Goal: Task Accomplishment & Management: Use online tool/utility

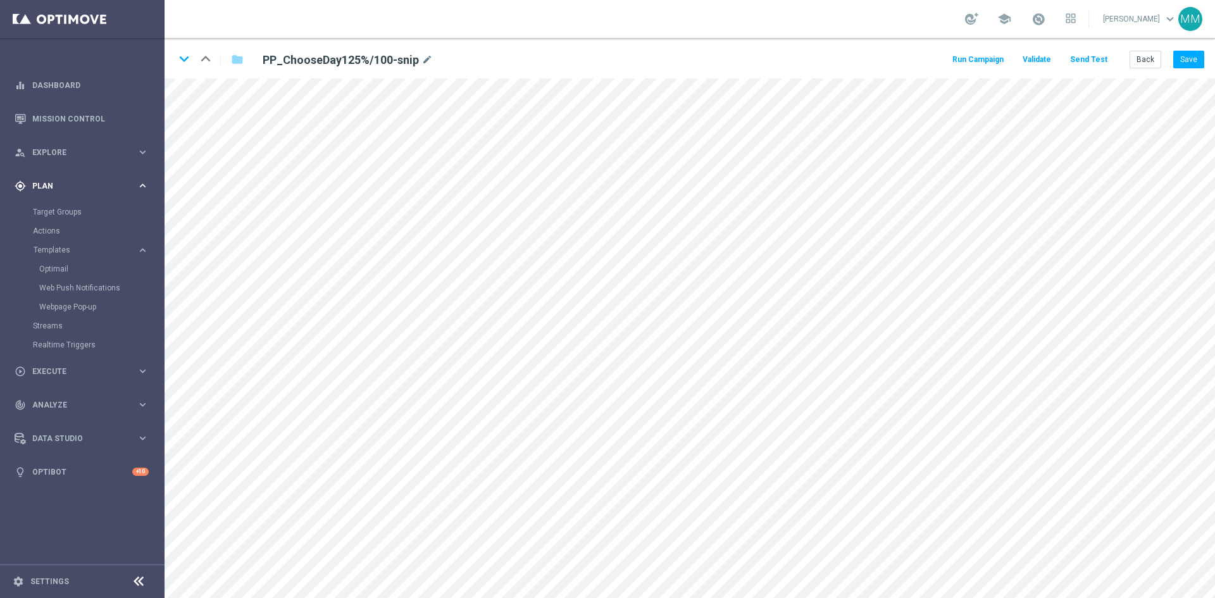
click at [59, 189] on span "Plan" at bounding box center [84, 186] width 104 height 8
click at [34, 178] on div "gps_fixed Plan keyboard_arrow_right" at bounding box center [81, 186] width 163 height 34
click at [60, 272] on link "Optimail" at bounding box center [85, 269] width 92 height 10
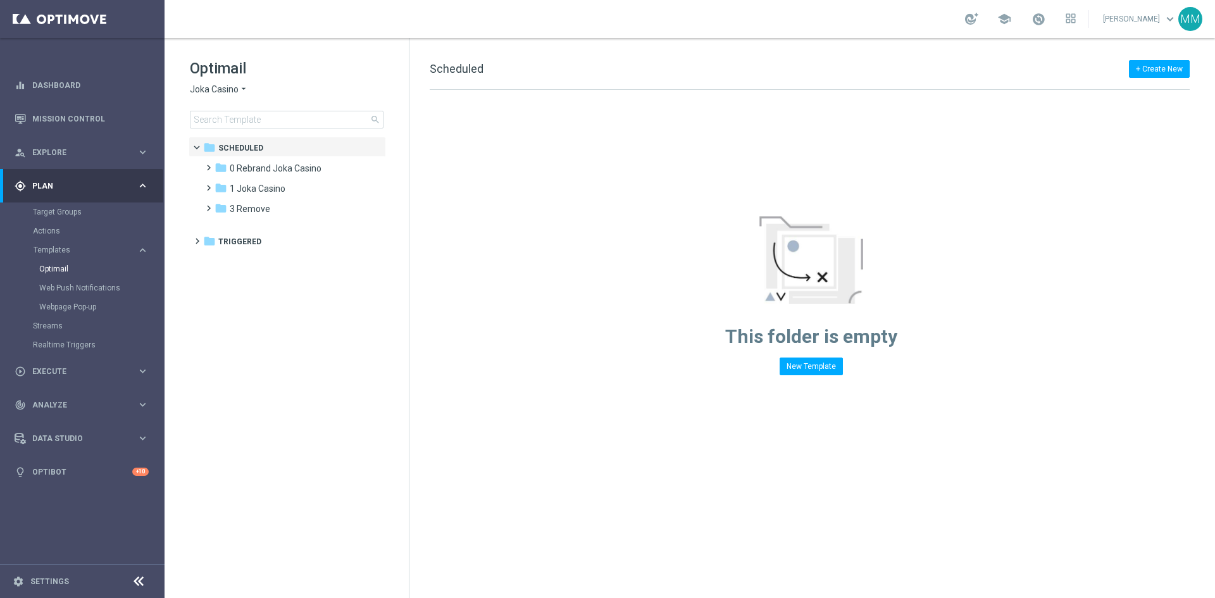
click at [225, 89] on span "Joka Casino" at bounding box center [214, 90] width 49 height 12
click at [0, 0] on span "House of Jack" at bounding box center [0, 0] width 0 height 0
click at [244, 170] on span "1 Daily" at bounding box center [243, 168] width 26 height 11
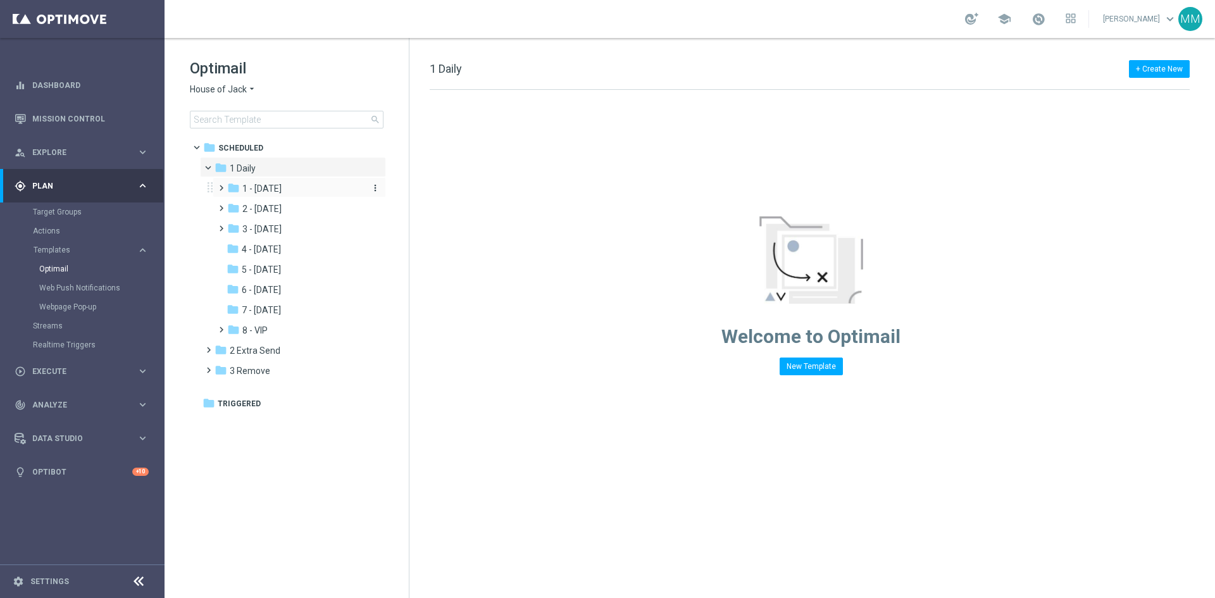
click at [258, 183] on span "1 - [DATE]" at bounding box center [261, 188] width 39 height 11
click at [278, 224] on span "Tue snippet" at bounding box center [278, 228] width 47 height 11
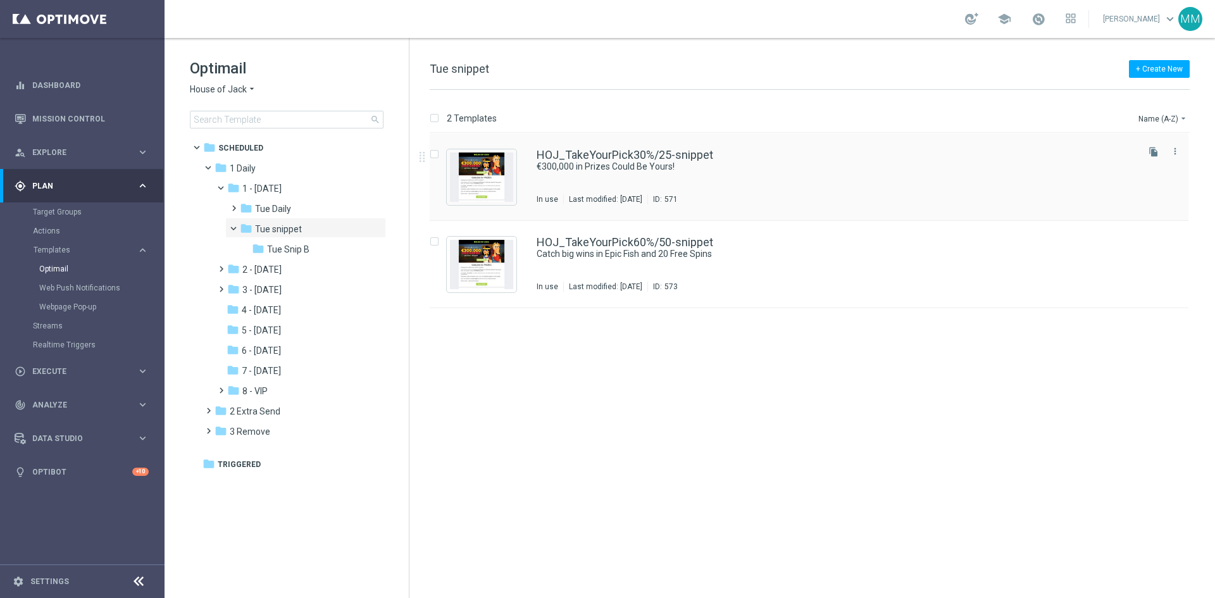
click at [582, 174] on div "HOJ_TakeYourPick30%/25-snippet €300,000 in Prizes Could Be Yours! In use Last m…" at bounding box center [836, 176] width 599 height 55
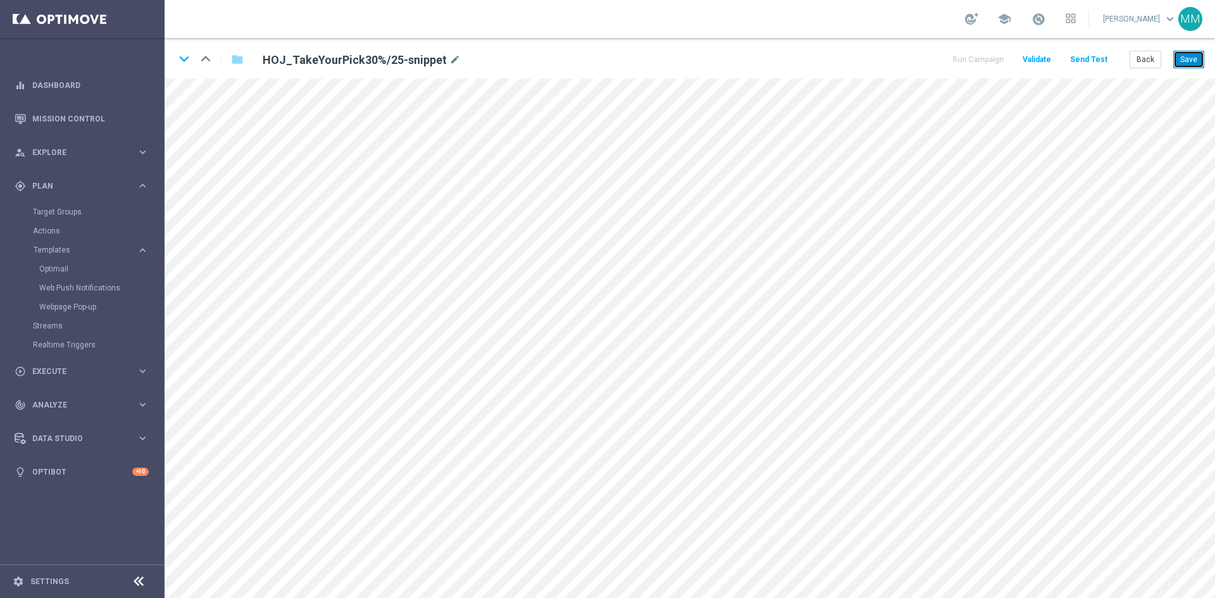
click at [1189, 62] on button "Save" at bounding box center [1188, 60] width 31 height 18
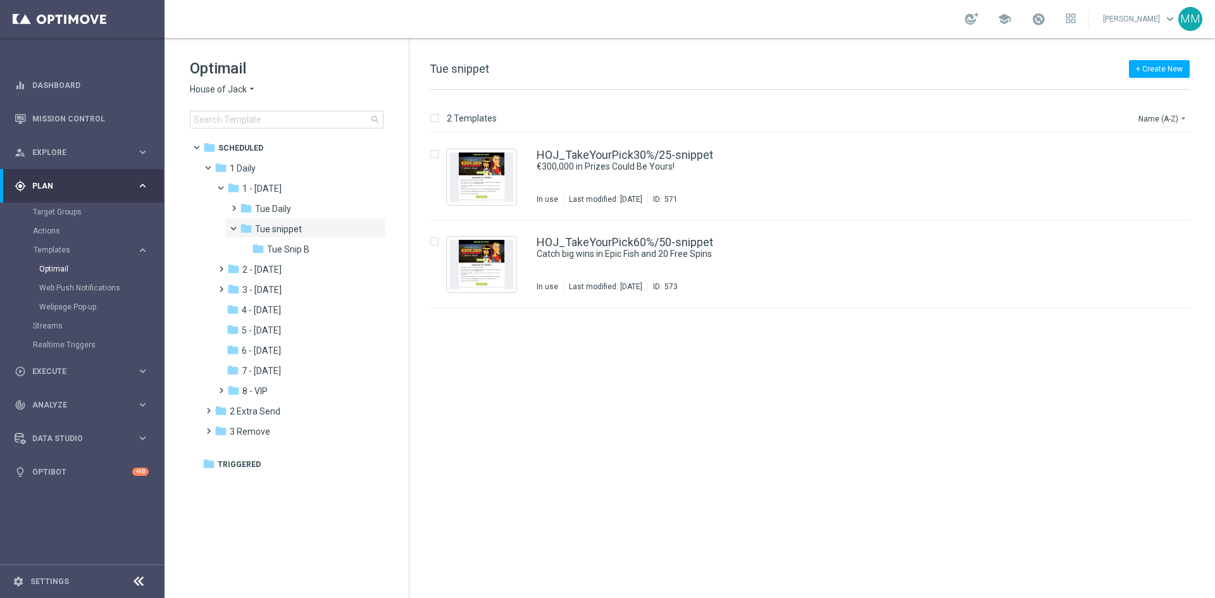
click at [220, 89] on span "House of Jack" at bounding box center [218, 90] width 57 height 12
click at [0, 0] on span "Pokie Pop" at bounding box center [0, 0] width 0 height 0
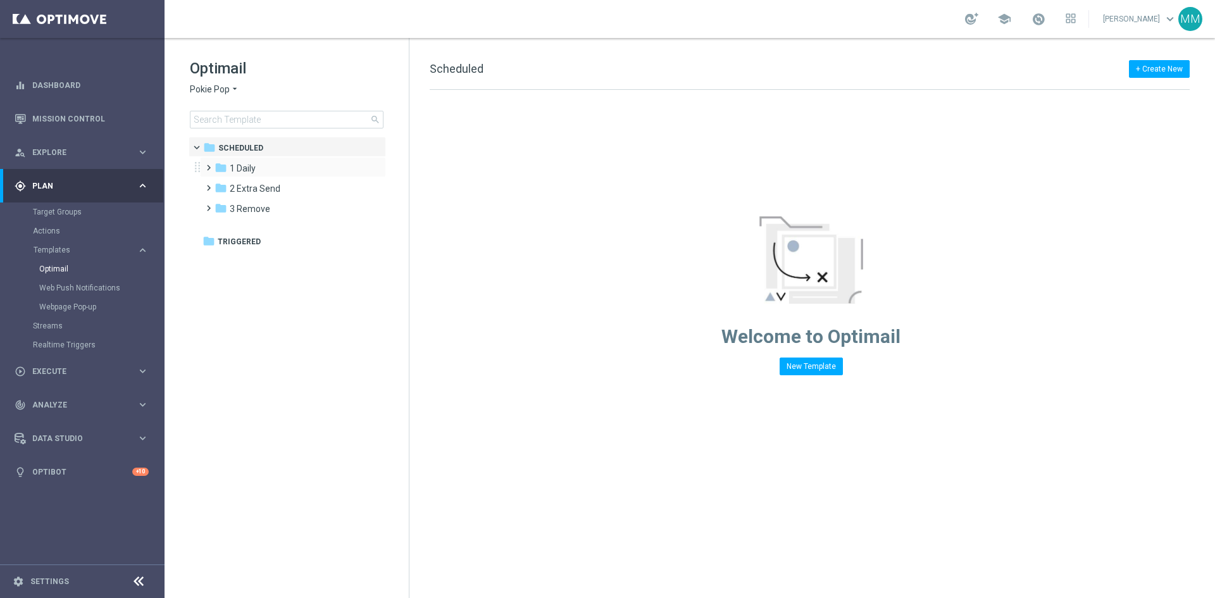
click at [209, 165] on span at bounding box center [206, 162] width 6 height 5
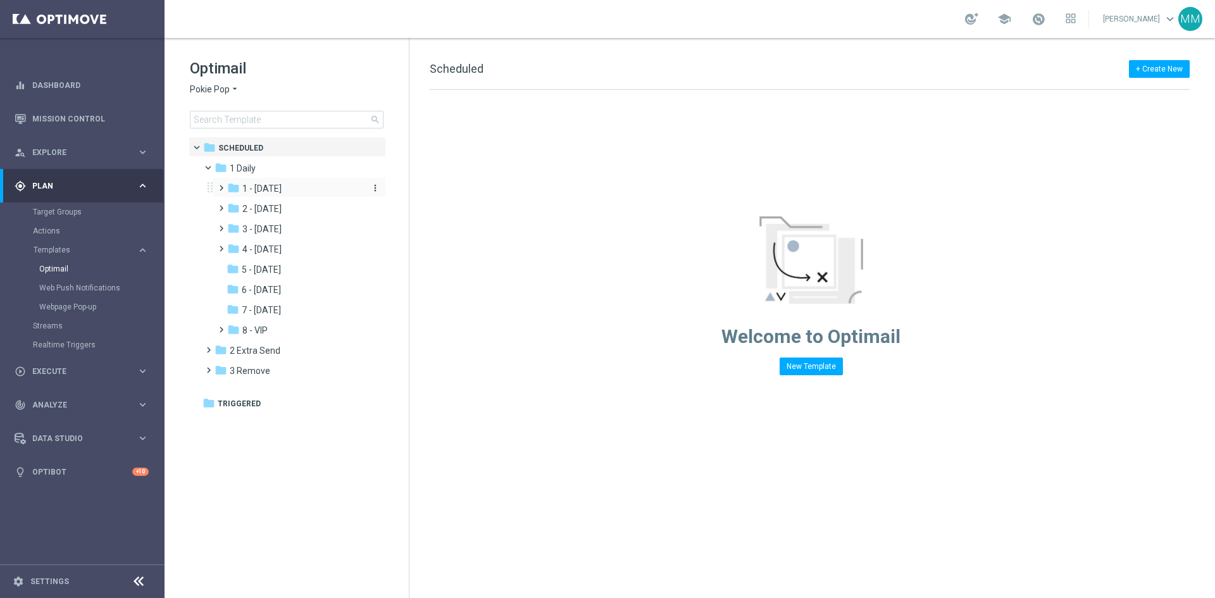
click at [255, 184] on span "1 - [DATE]" at bounding box center [261, 188] width 39 height 11
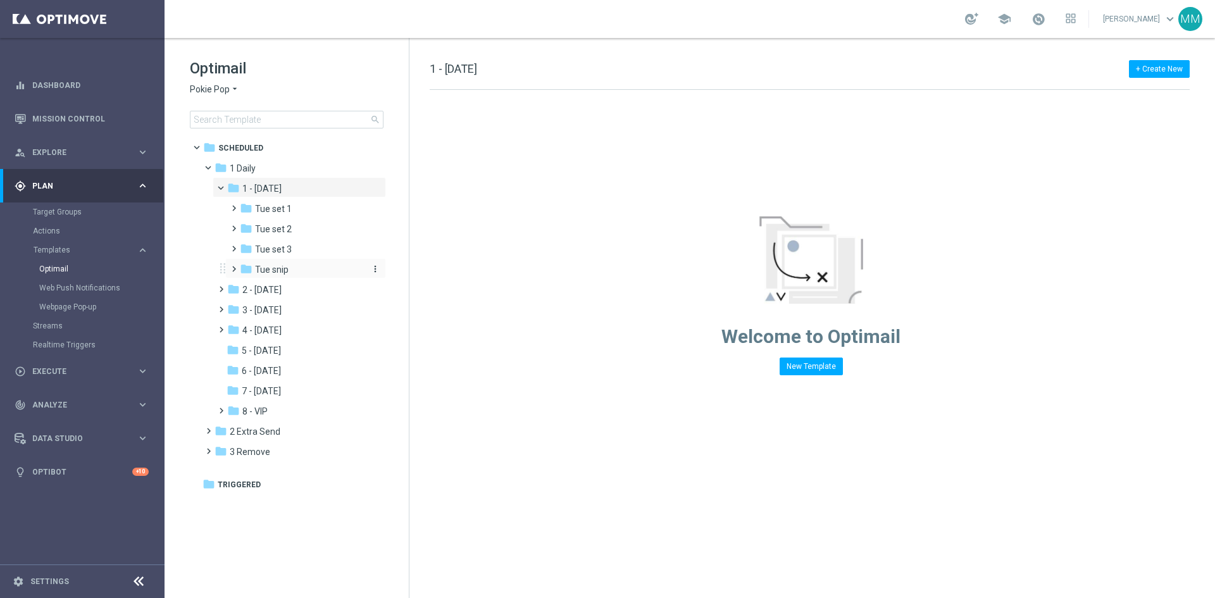
click at [288, 263] on div "folder Tue snip" at bounding box center [302, 270] width 124 height 15
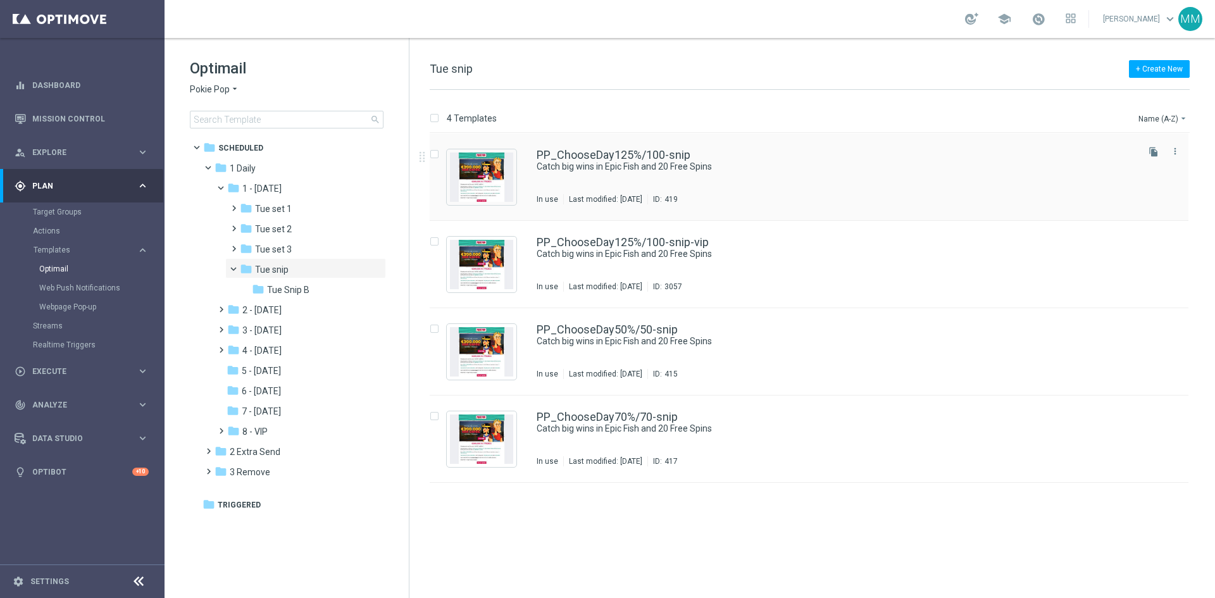
click at [575, 174] on div "PP_ChooseDay125%/100-snip Catch big wins in Epic Fish and 20 Free Spins In use …" at bounding box center [836, 176] width 599 height 55
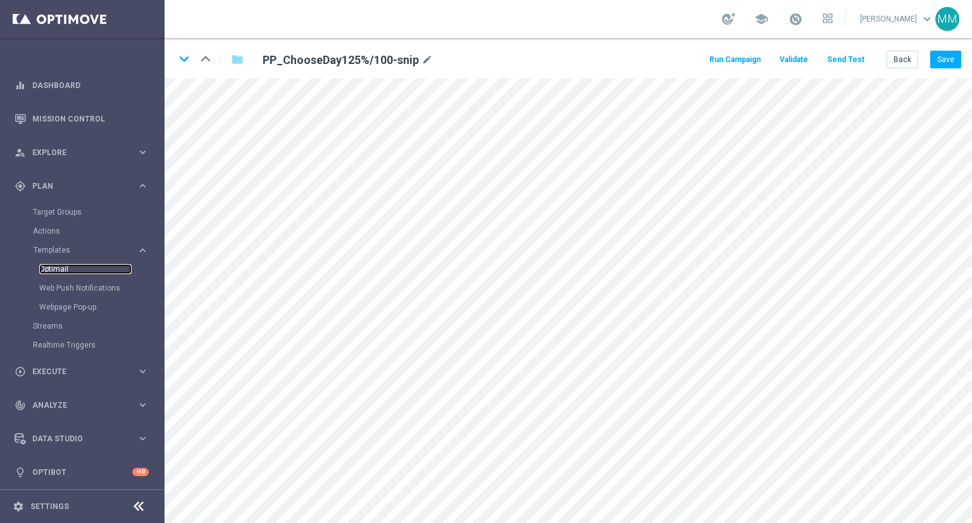
click at [67, 268] on link "Optimail" at bounding box center [85, 269] width 92 height 10
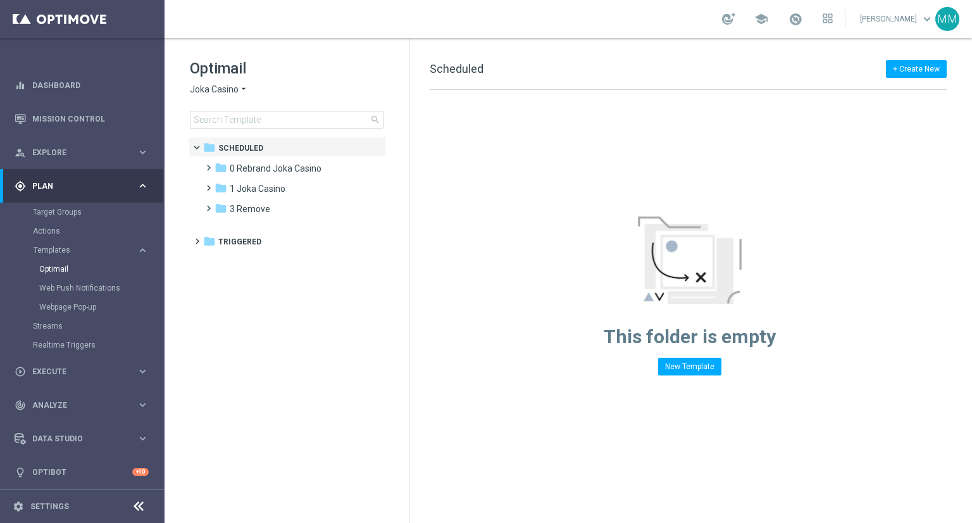
click at [214, 85] on span "Joka Casino" at bounding box center [214, 90] width 49 height 12
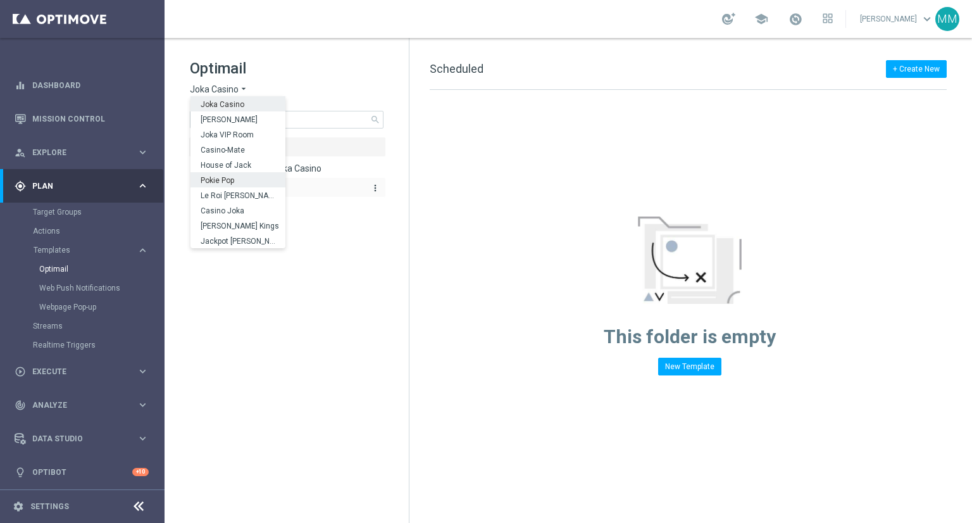
click at [241, 181] on div "Pokie Pop" at bounding box center [238, 179] width 95 height 15
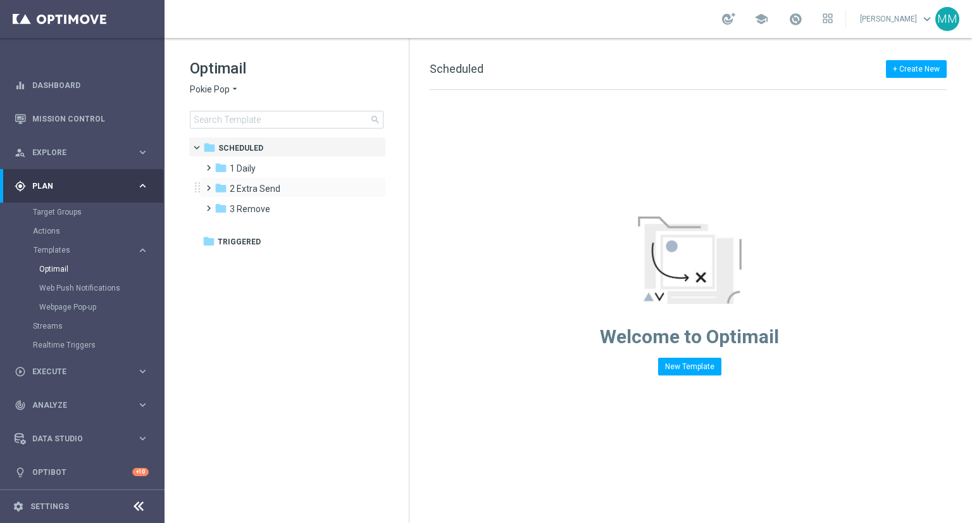
click at [203, 185] on span at bounding box center [206, 182] width 6 height 5
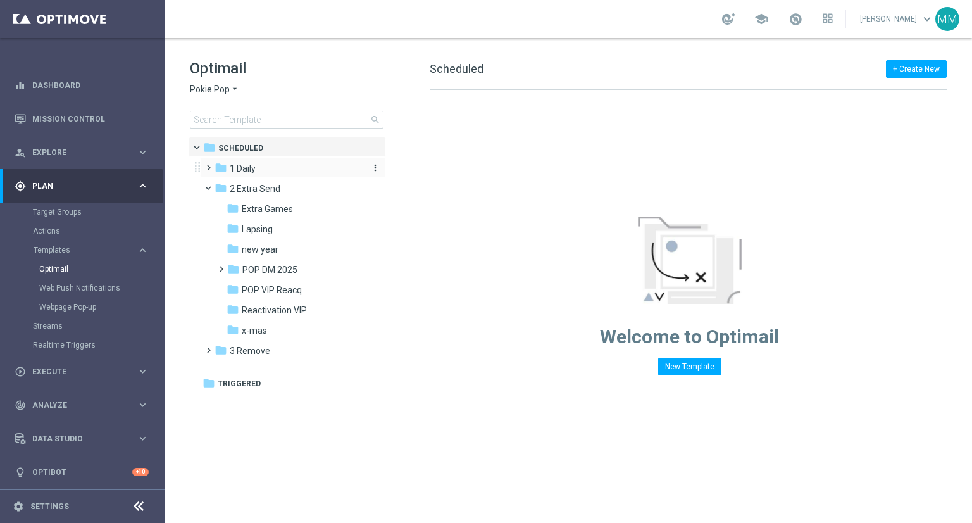
click at [242, 163] on span "1 Daily" at bounding box center [243, 168] width 26 height 11
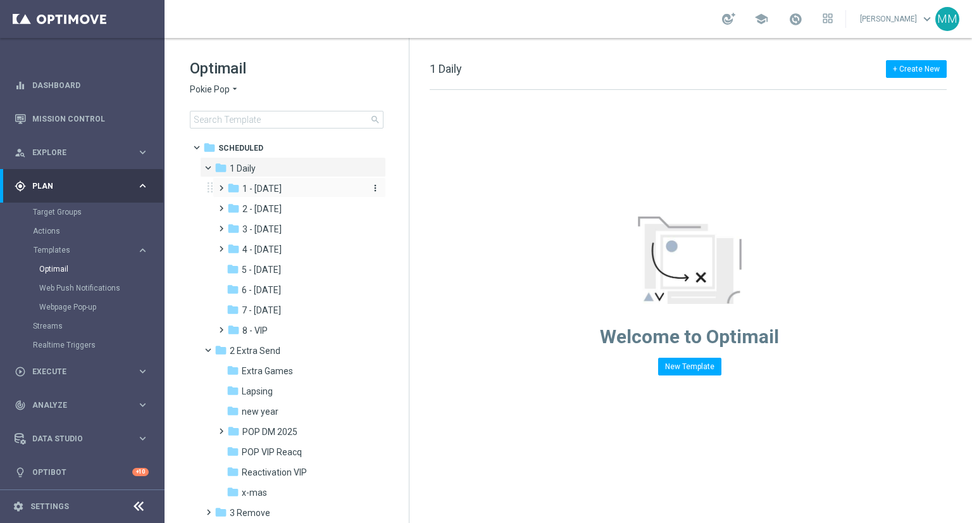
click at [282, 192] on span "1 - [DATE]" at bounding box center [261, 188] width 39 height 11
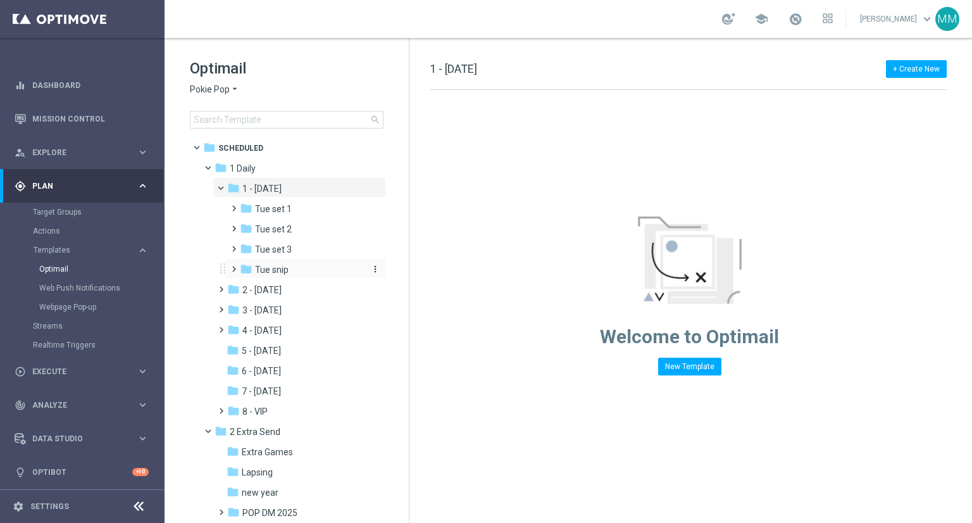
click at [294, 269] on div "folder Tue snip" at bounding box center [302, 270] width 124 height 15
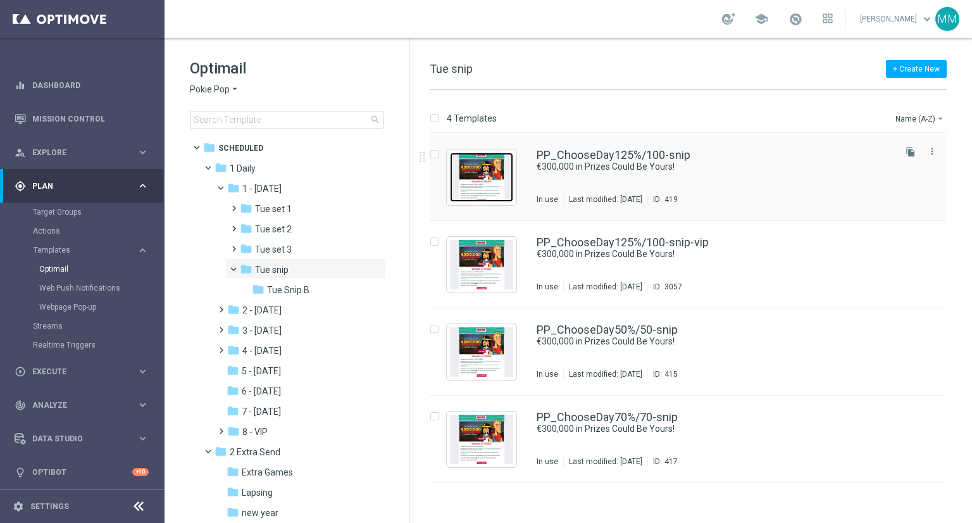
click at [475, 169] on img "Press SPACE to select this row." at bounding box center [481, 177] width 63 height 49
